Goal: Information Seeking & Learning: Learn about a topic

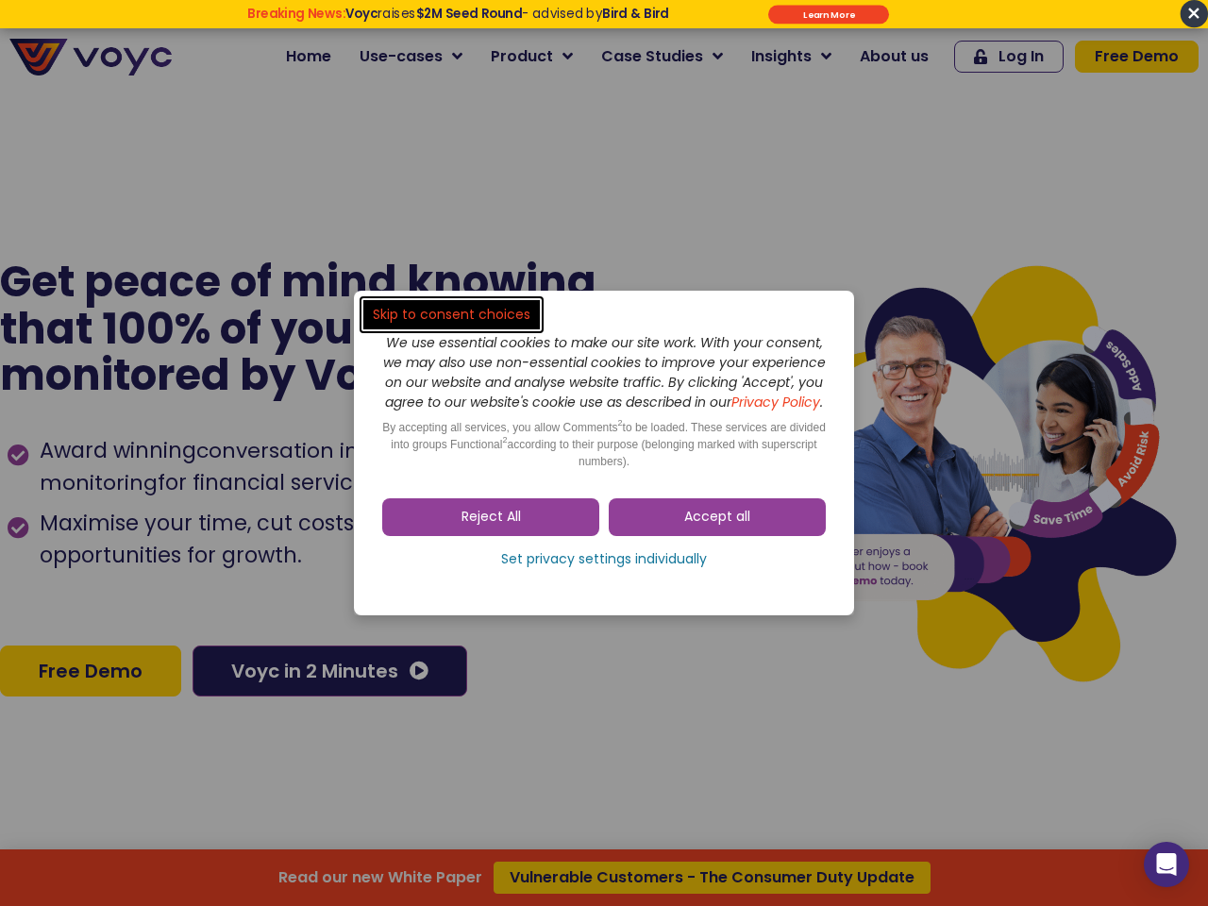
click at [717, 527] on span "Accept all" at bounding box center [717, 517] width 66 height 19
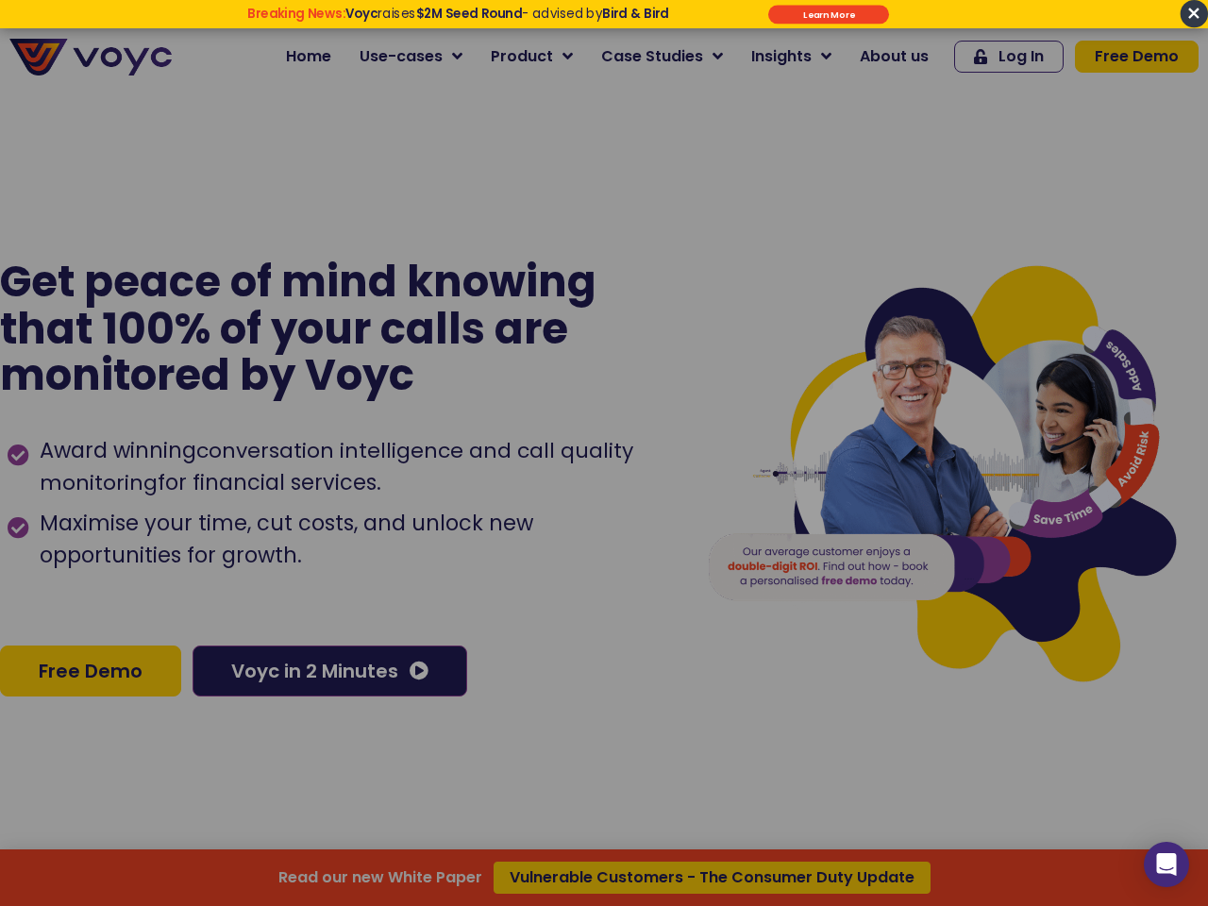
click at [491, 527] on div at bounding box center [604, 453] width 1208 height 906
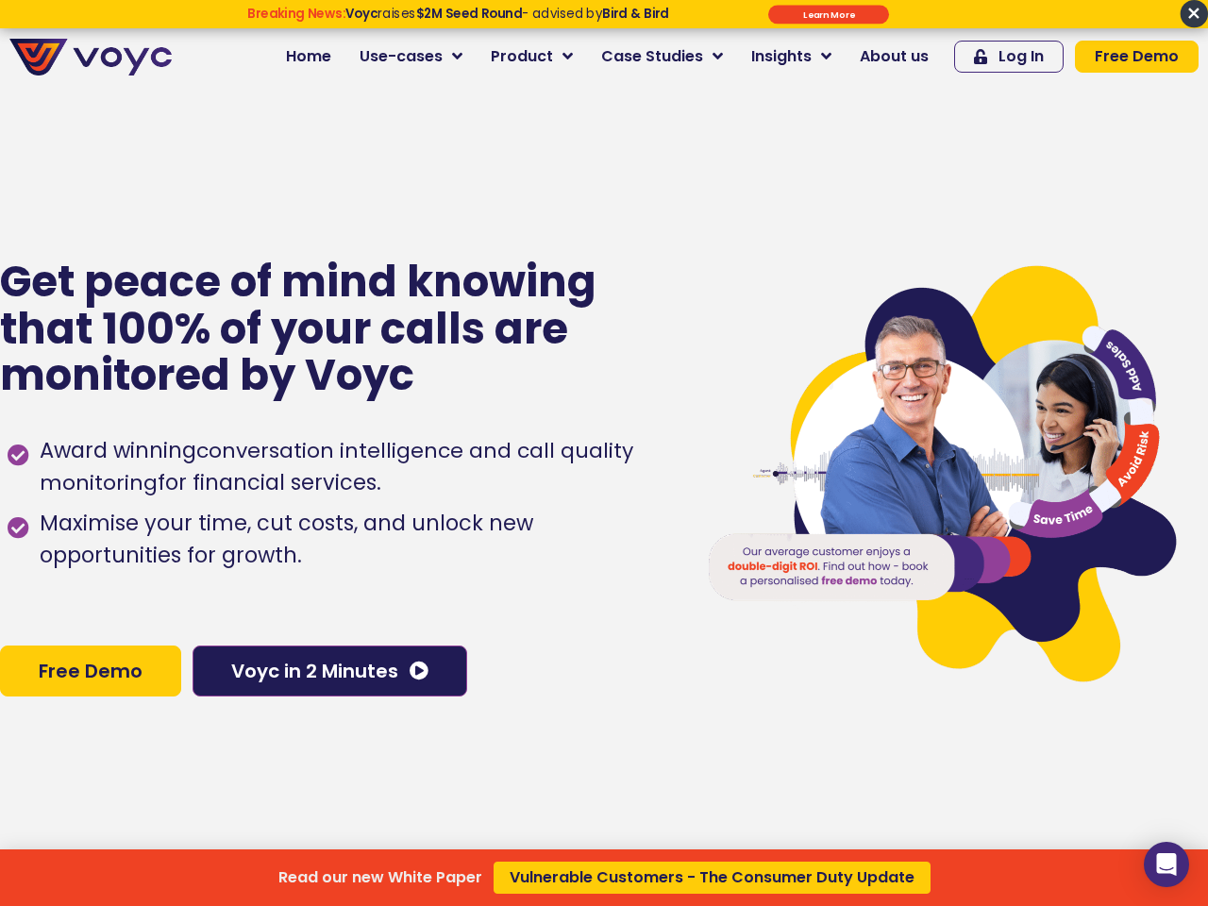
click at [604, 569] on div "Read our new White Paper Vulnerable Customers - The Consumer Duty Update" at bounding box center [604, 453] width 1208 height 906
